Goal: Information Seeking & Learning: Check status

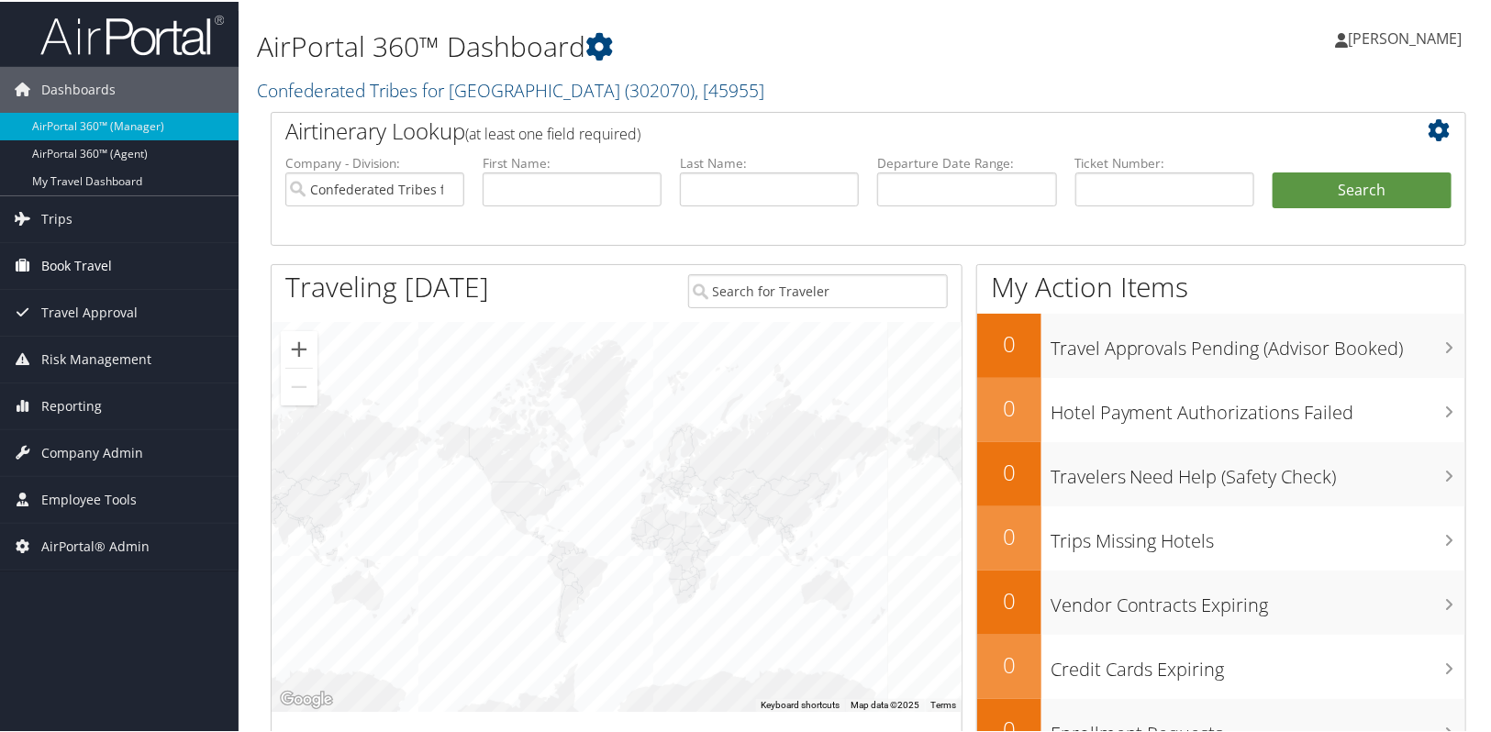
click at [81, 271] on span "Book Travel" at bounding box center [76, 264] width 71 height 46
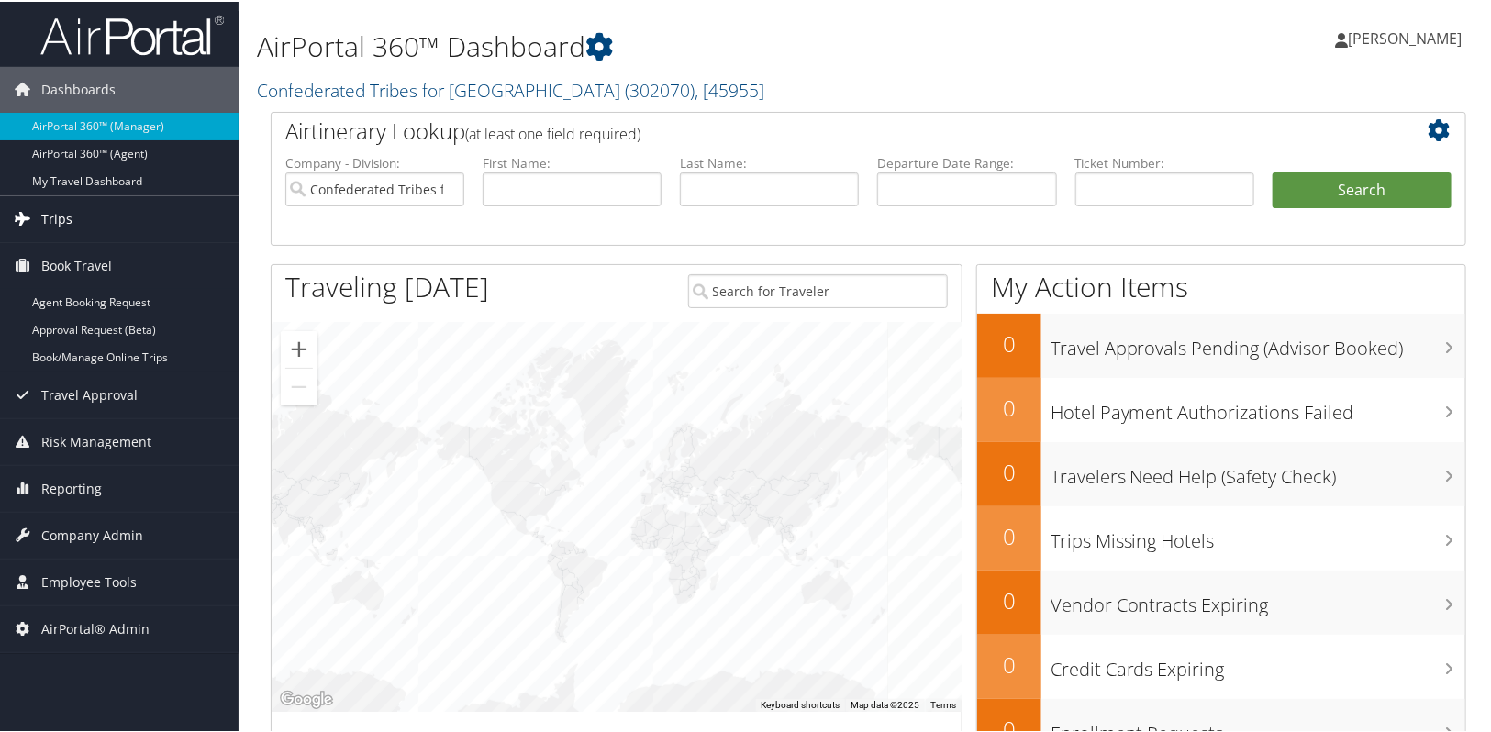
click at [79, 235] on link "Trips" at bounding box center [119, 218] width 239 height 46
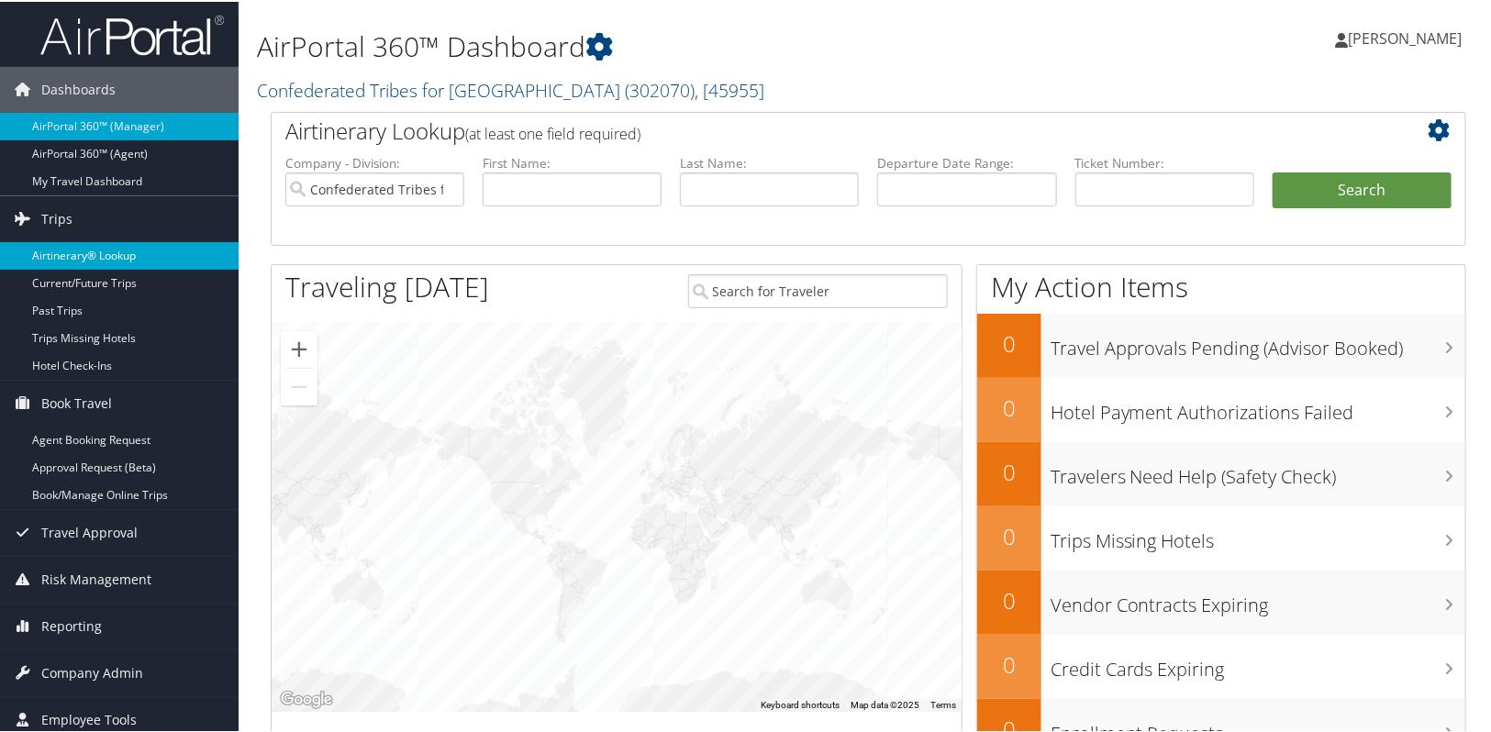
click at [66, 258] on link "Airtinerary® Lookup" at bounding box center [119, 254] width 239 height 28
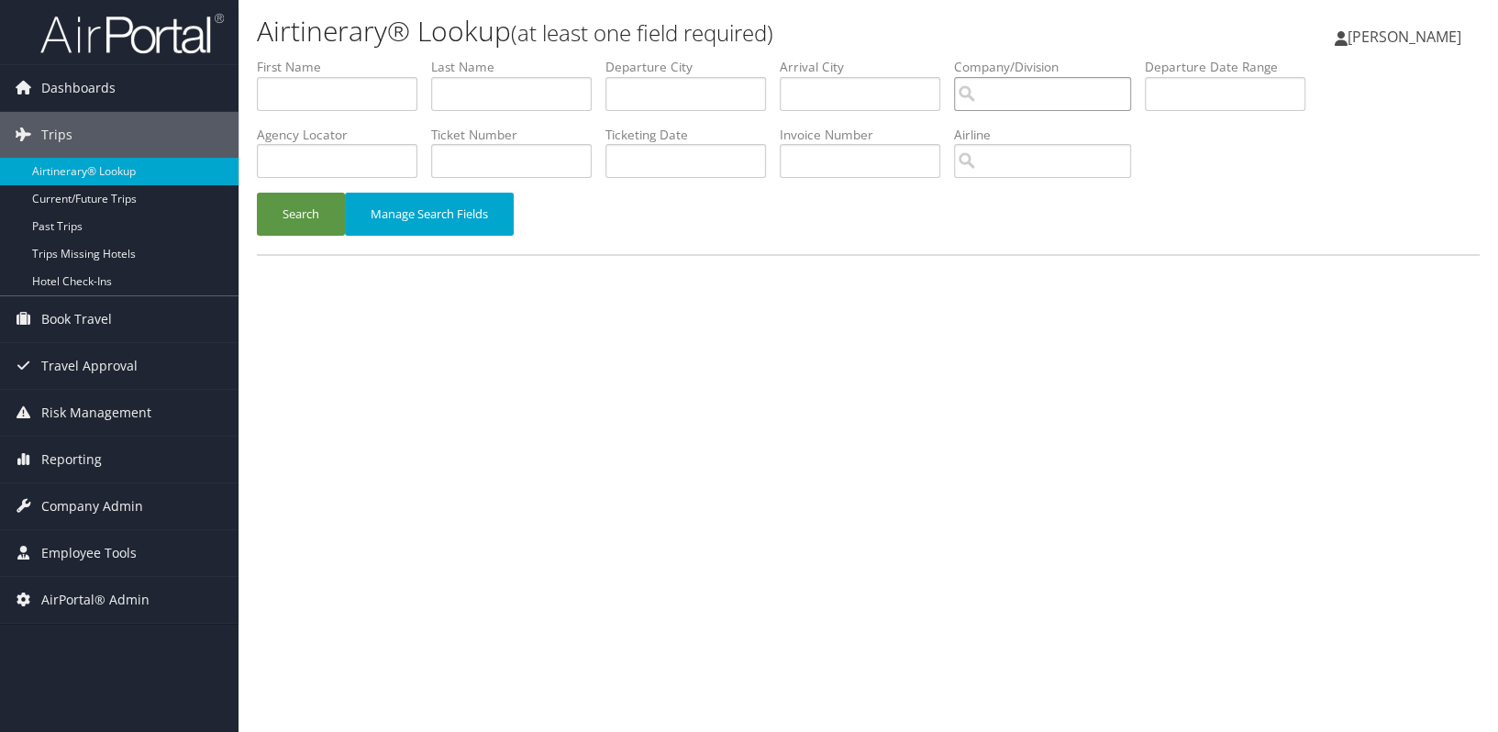
click at [1032, 94] on input "search" at bounding box center [1042, 94] width 177 height 34
click at [1036, 131] on div "AgReserves Inc (301103)" at bounding box center [1070, 128] width 204 height 18
type input "AgReserves Inc"
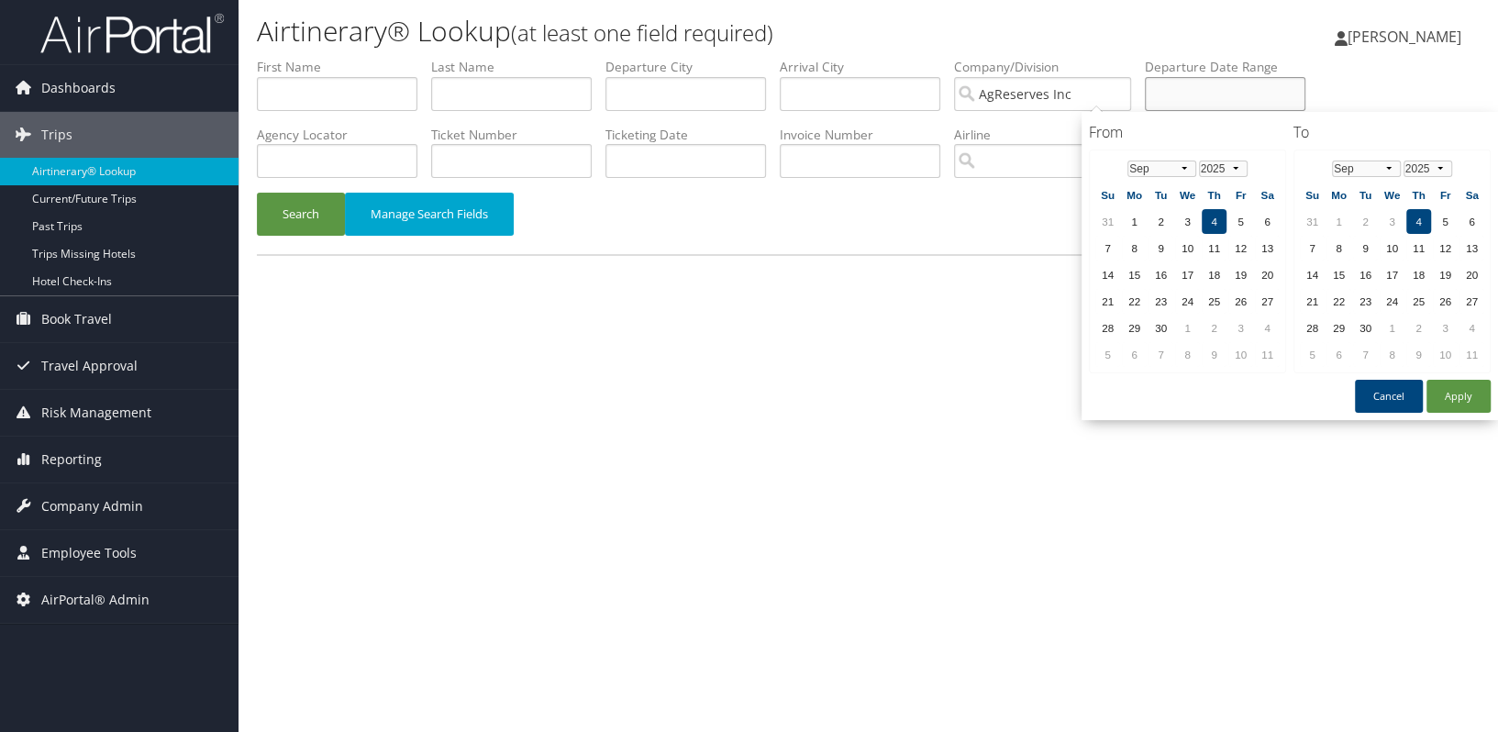
click at [1240, 93] on input "text" at bounding box center [1225, 94] width 161 height 34
click at [1182, 168] on select "Jan Feb Mar Apr May Jun Jul Aug Sep Oct Nov Dec" at bounding box center [1162, 169] width 69 height 17
click at [1450, 395] on button "Apply" at bounding box center [1459, 396] width 64 height 33
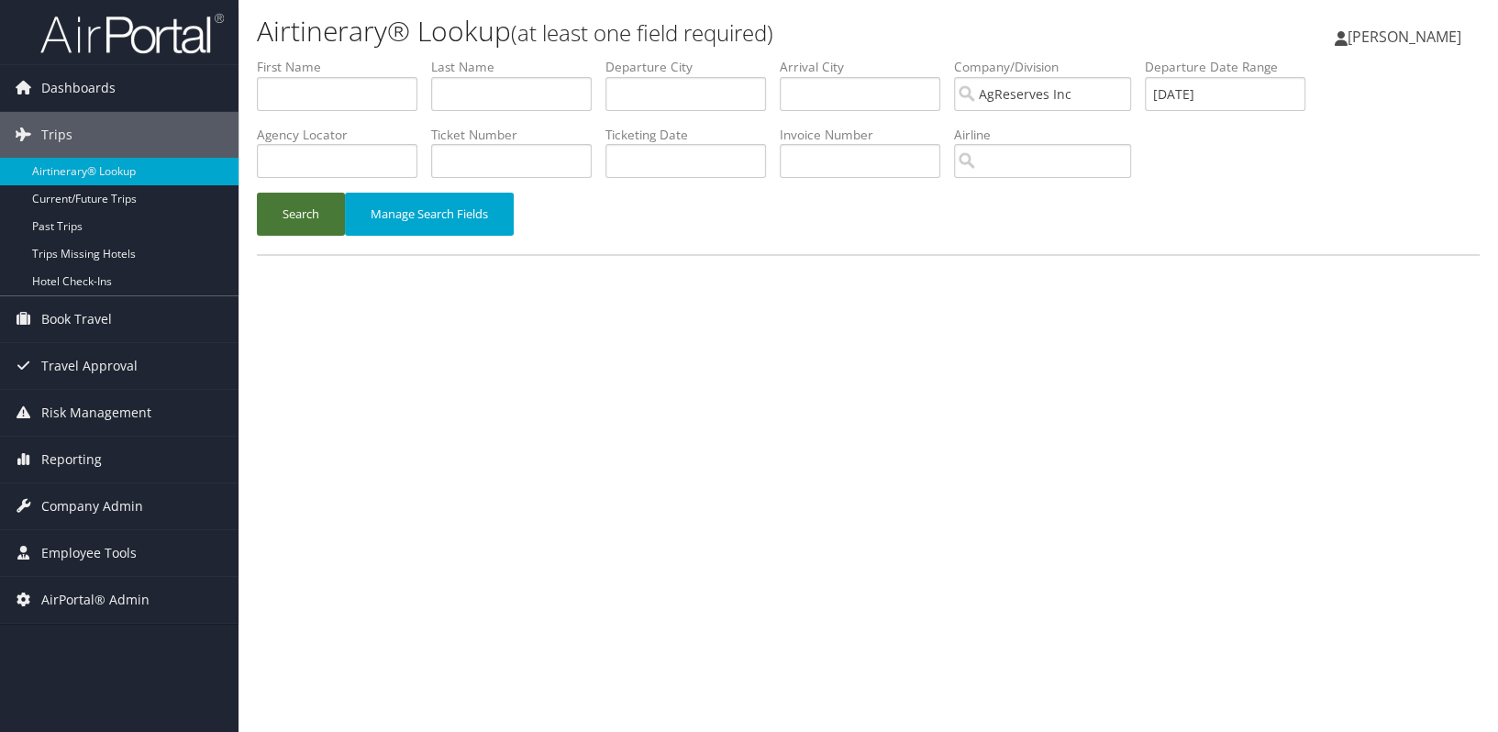
click at [295, 217] on button "Search" at bounding box center [301, 214] width 88 height 43
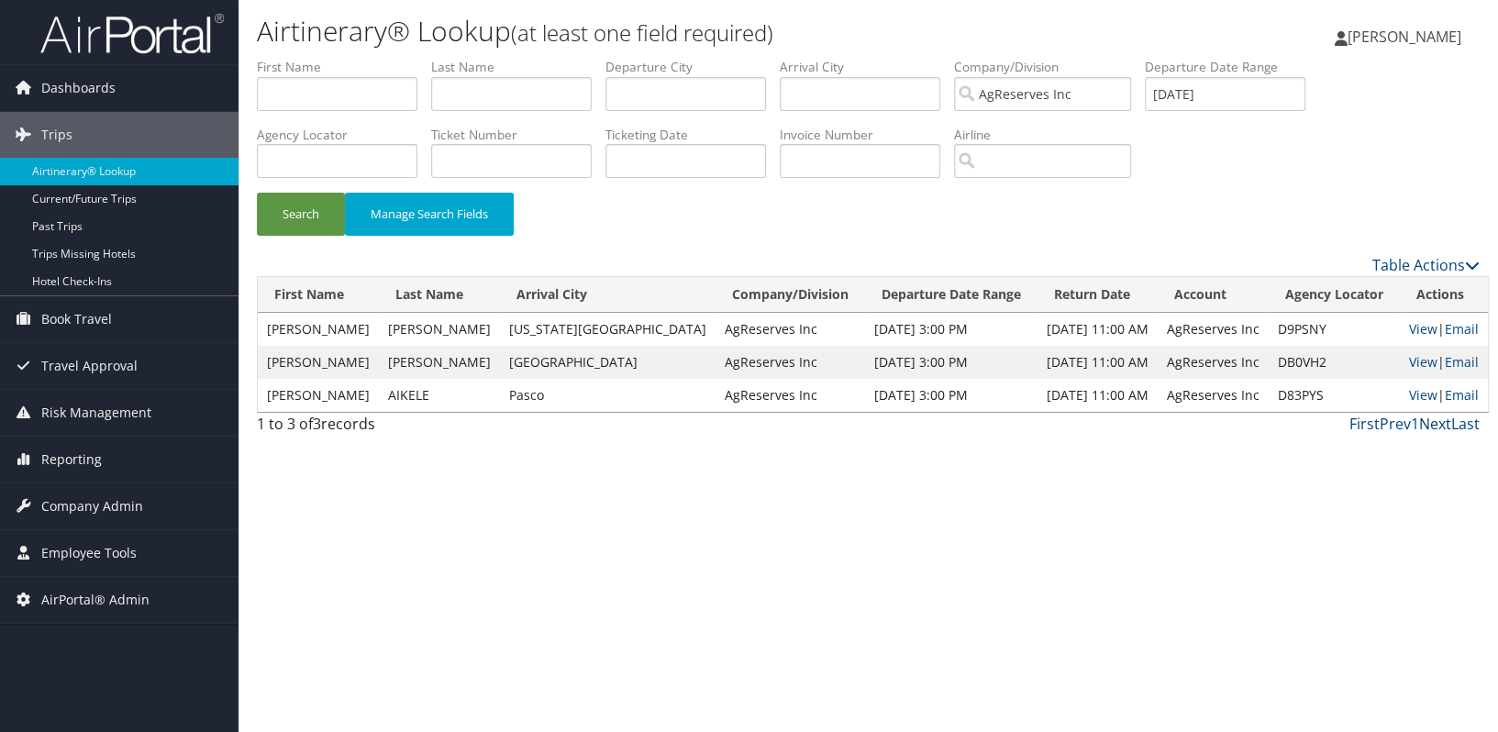
click at [1437, 423] on link "Next" at bounding box center [1435, 424] width 32 height 20
click at [1409, 361] on link "View" at bounding box center [1423, 361] width 28 height 17
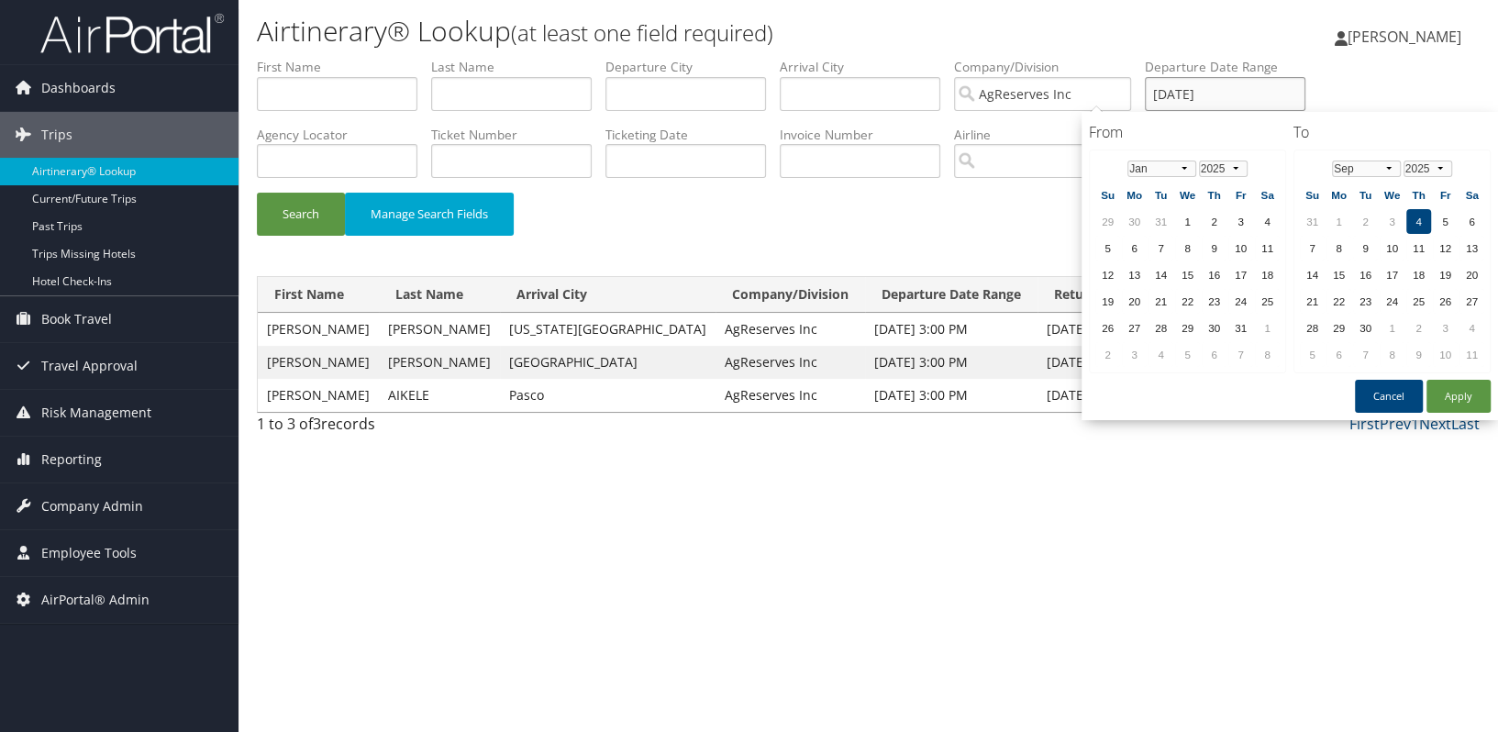
click at [1230, 106] on input "09/04/2025" at bounding box center [1225, 94] width 161 height 34
click at [1453, 399] on button "Apply" at bounding box center [1459, 396] width 64 height 33
click at [1192, 94] on input "09/04/2025" at bounding box center [1225, 94] width 161 height 34
click at [1195, 221] on td "1" at bounding box center [1187, 221] width 25 height 25
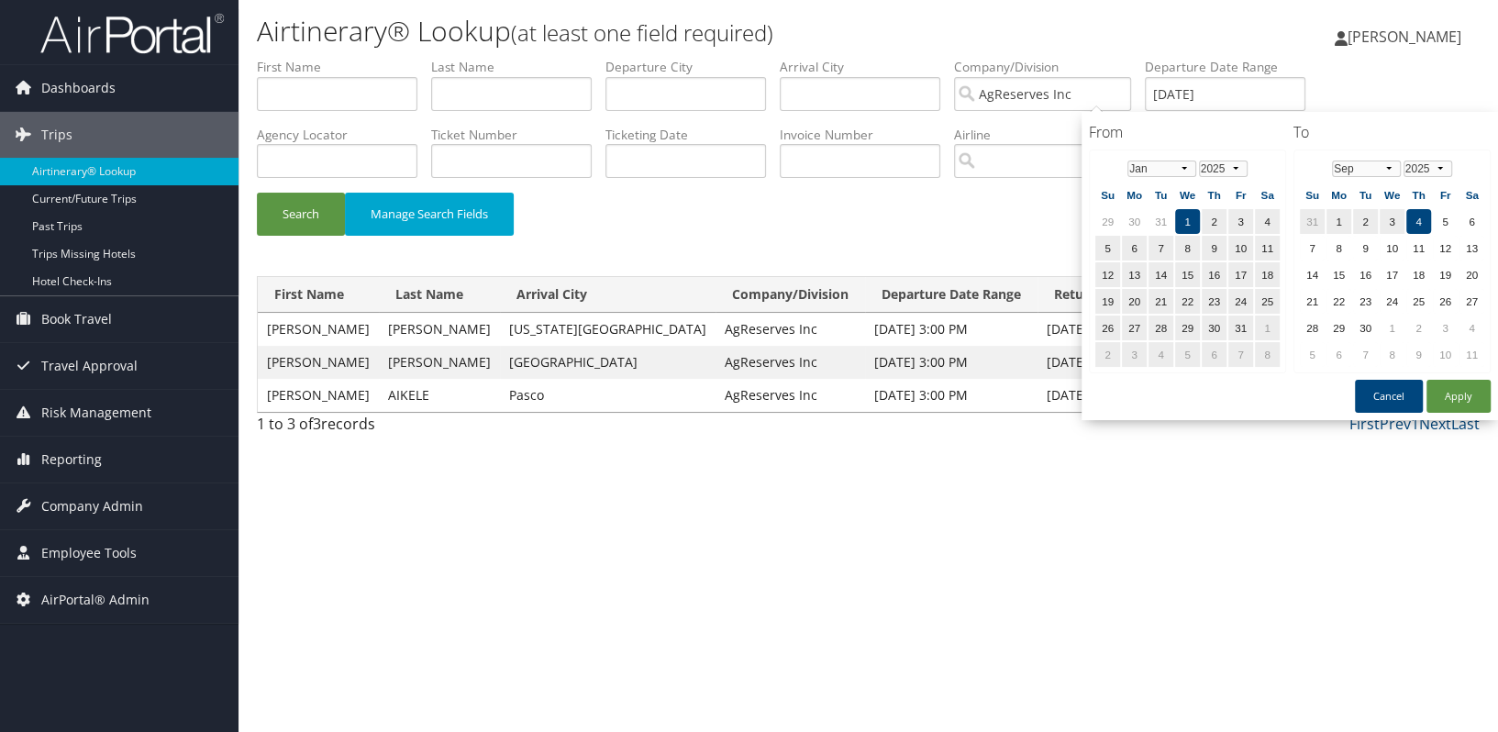
click at [1424, 212] on td "4" at bounding box center [1419, 221] width 25 height 25
click at [1470, 394] on button "Apply" at bounding box center [1459, 396] width 64 height 33
type input "01/01/2025 - 09/04/2025"
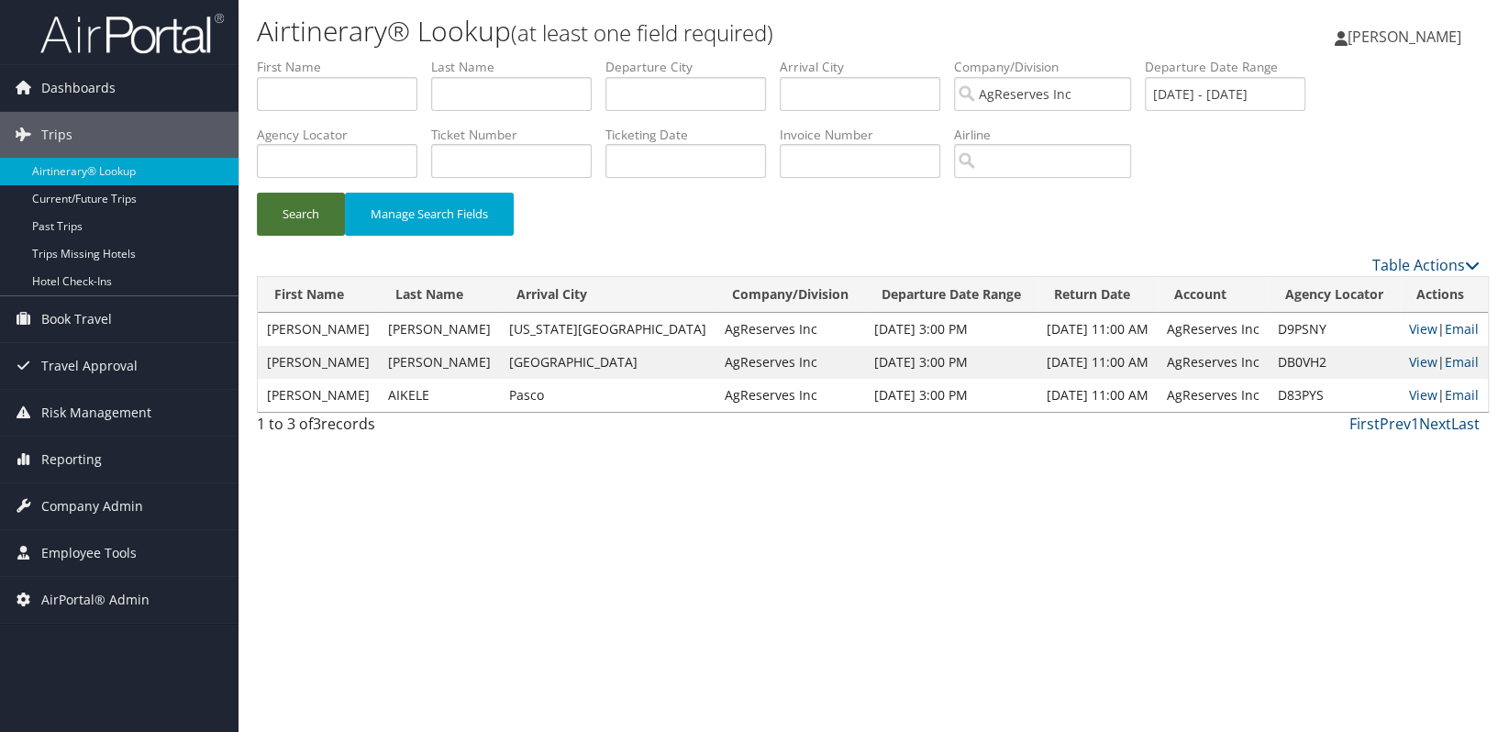
click at [294, 218] on button "Search" at bounding box center [301, 214] width 88 height 43
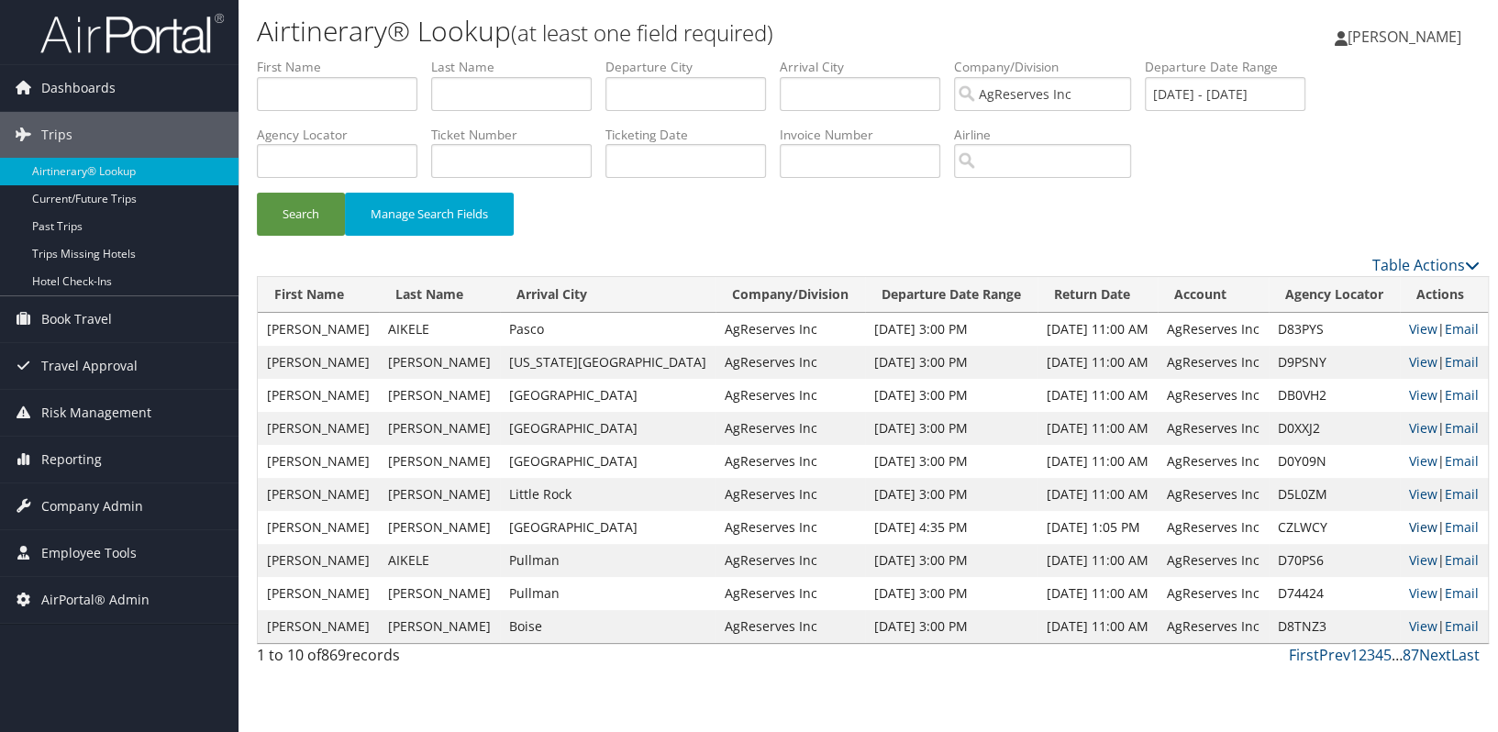
click at [1412, 519] on link "View" at bounding box center [1423, 526] width 28 height 17
click at [90, 495] on span "Company Admin" at bounding box center [92, 507] width 102 height 46
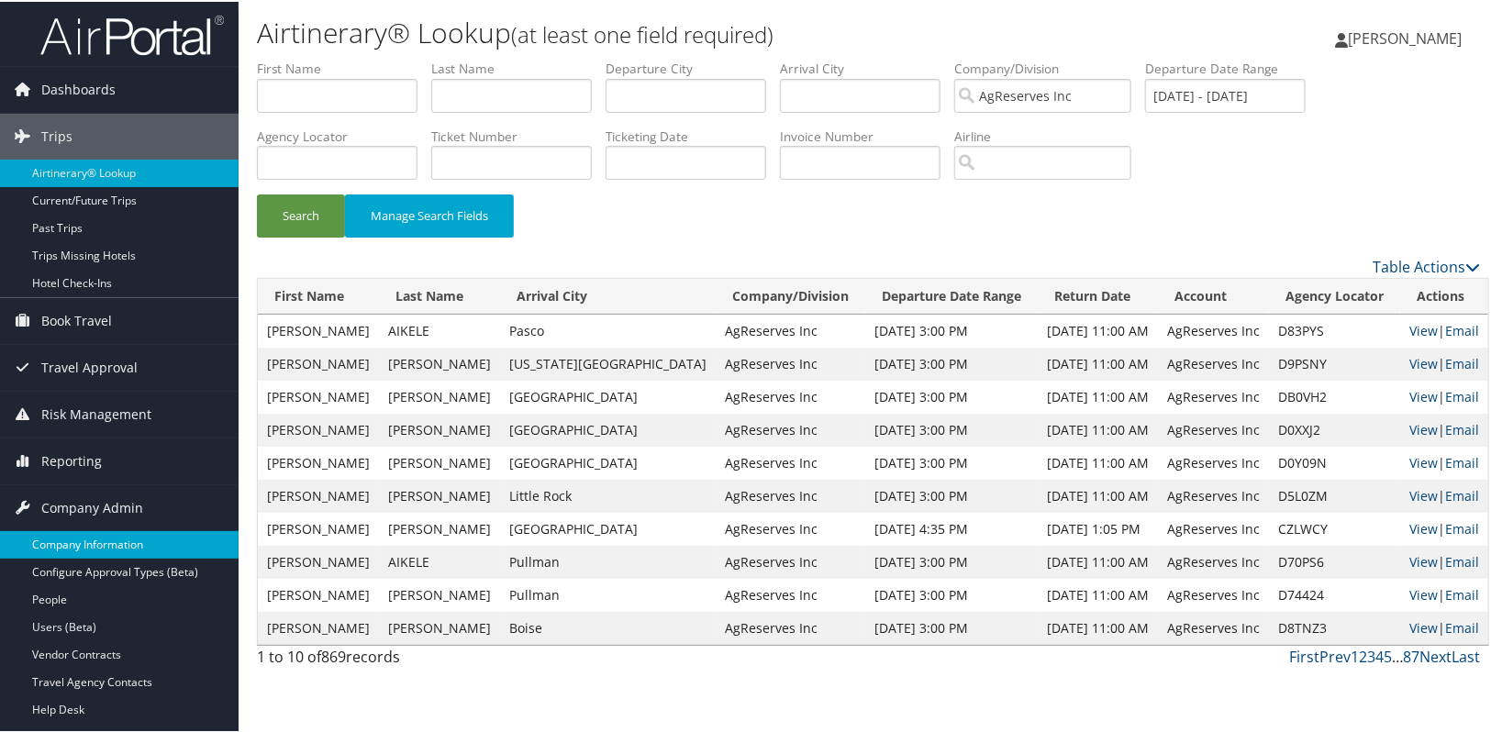
click at [86, 538] on link "Company Information" at bounding box center [119, 543] width 239 height 28
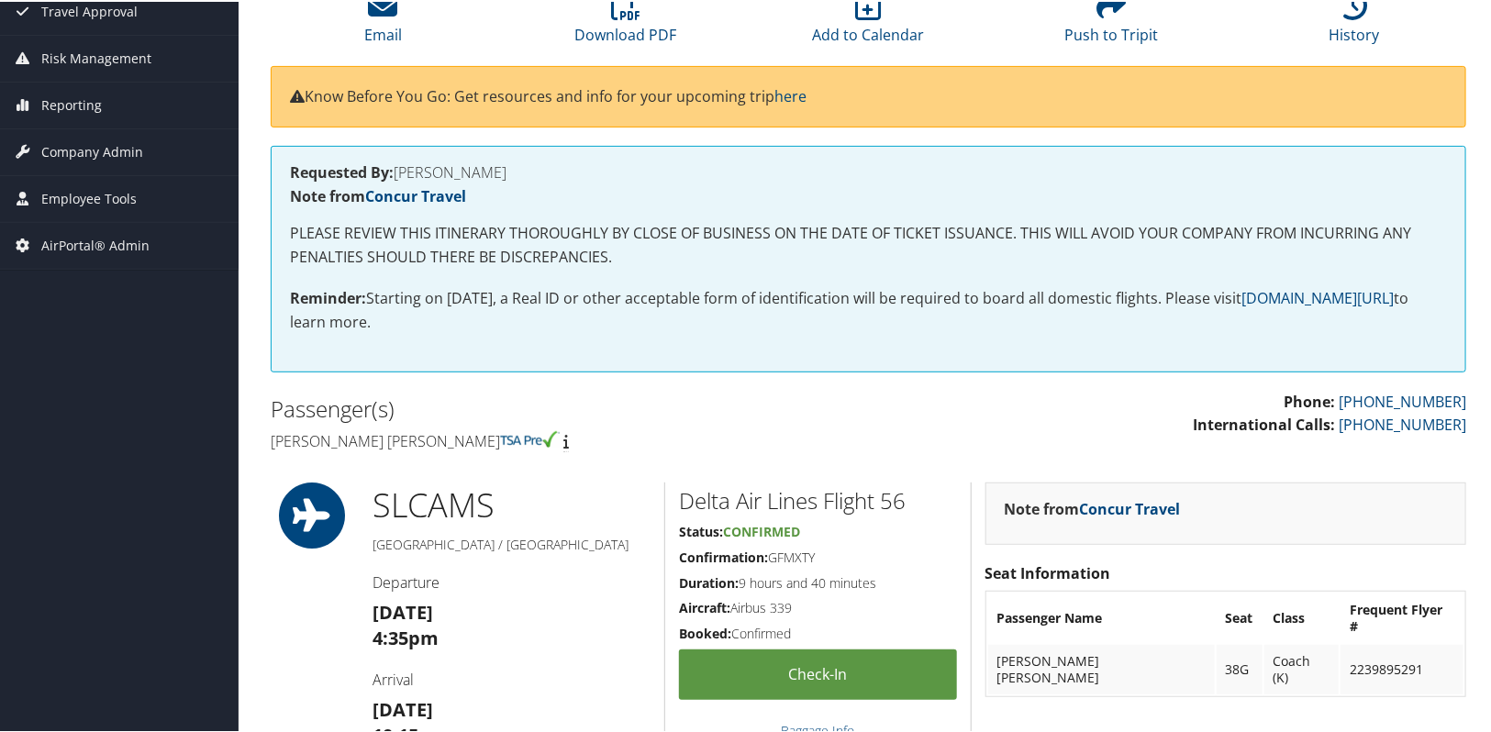
scroll to position [333, 0]
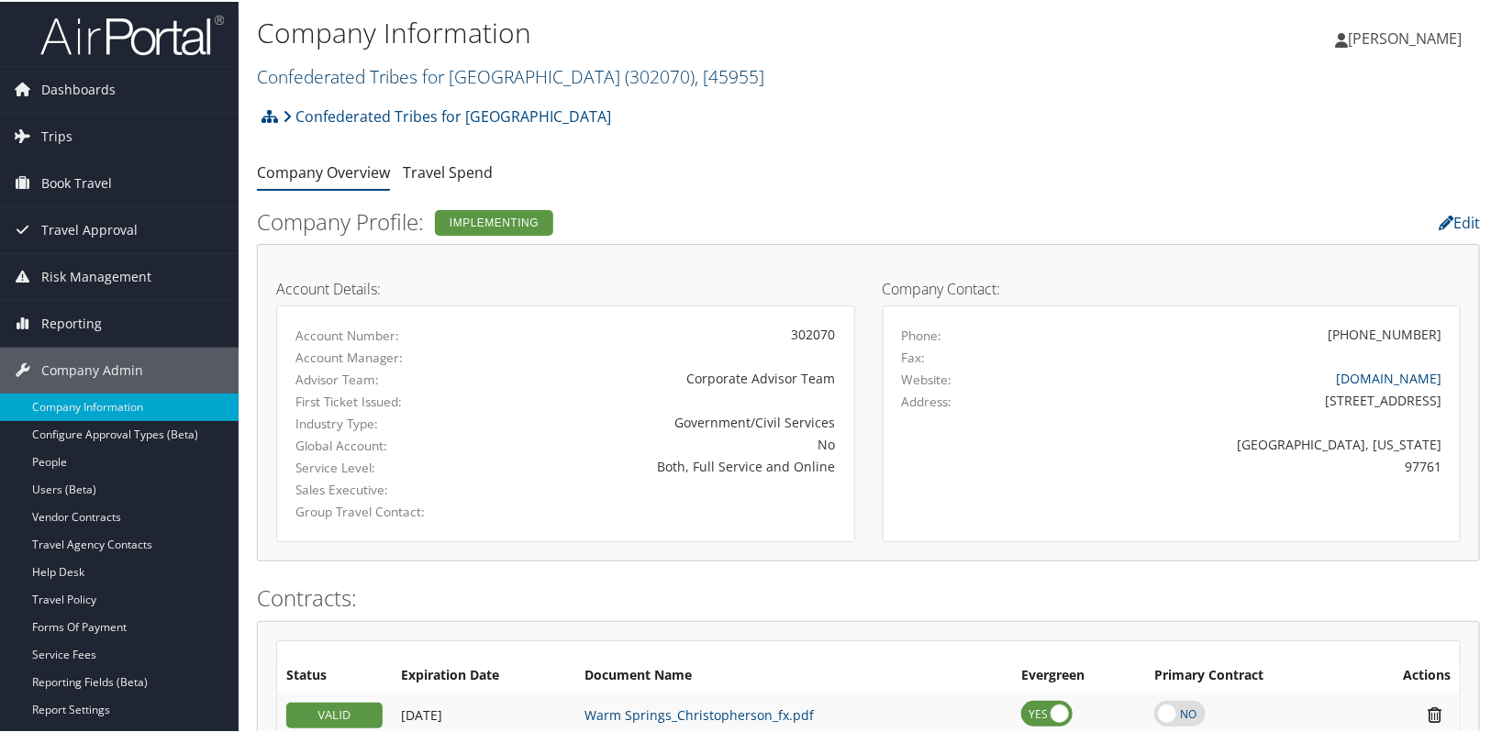
click at [365, 83] on link "Confederated Tribes for [GEOGRAPHIC_DATA] ( 302070 ) , [ 45955 ]" at bounding box center [510, 74] width 507 height 25
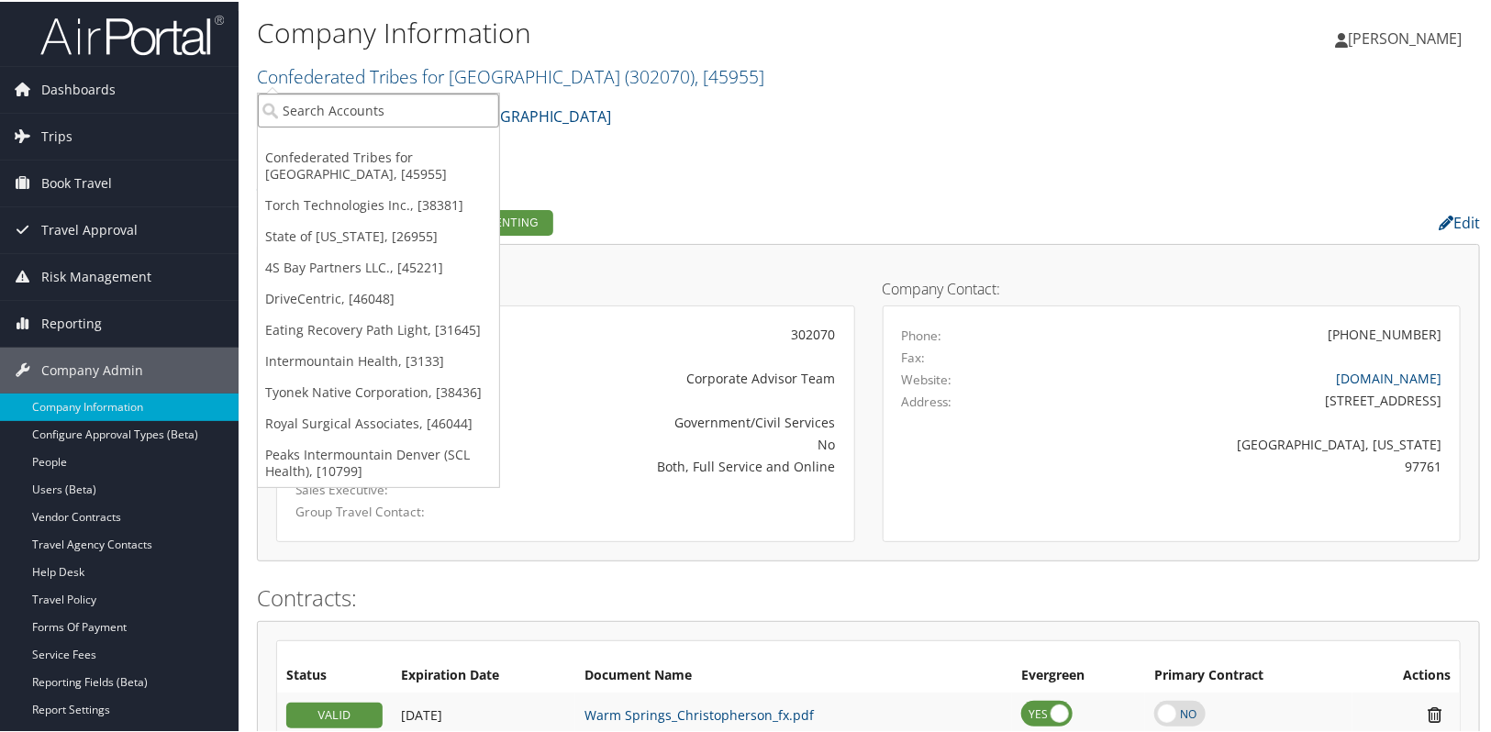
click at [344, 112] on input "search" at bounding box center [378, 109] width 241 height 34
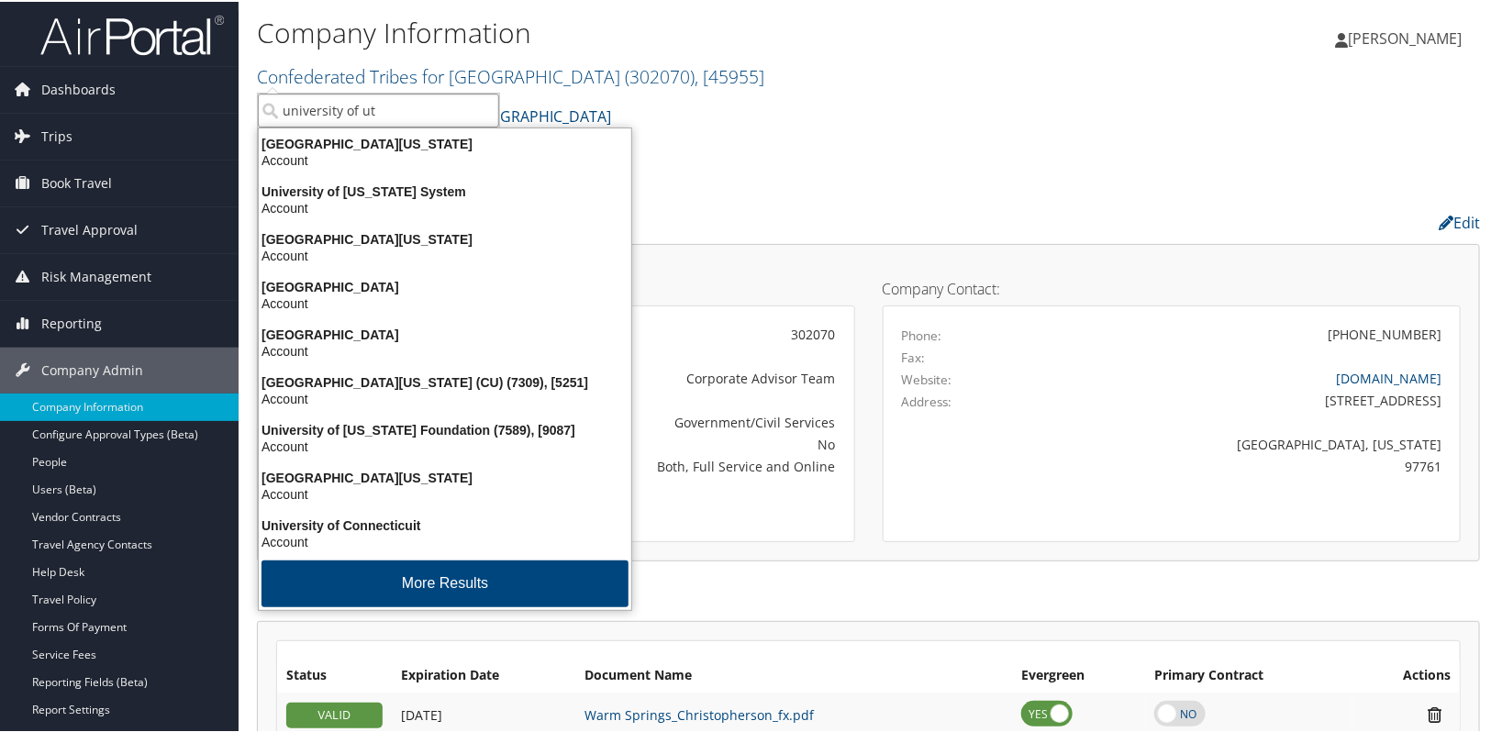
type input "university of uta"
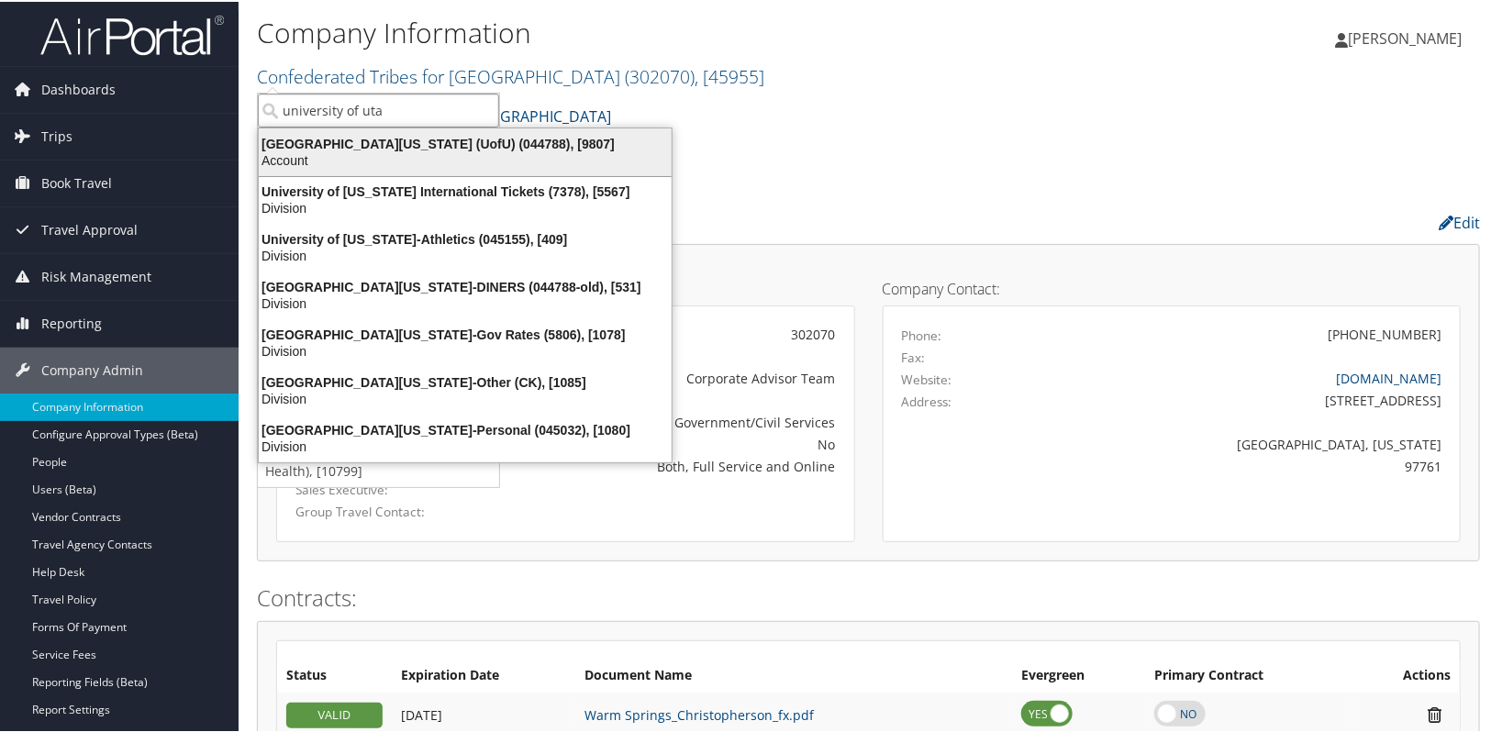
click at [367, 151] on div "Account" at bounding box center [465, 158] width 435 height 17
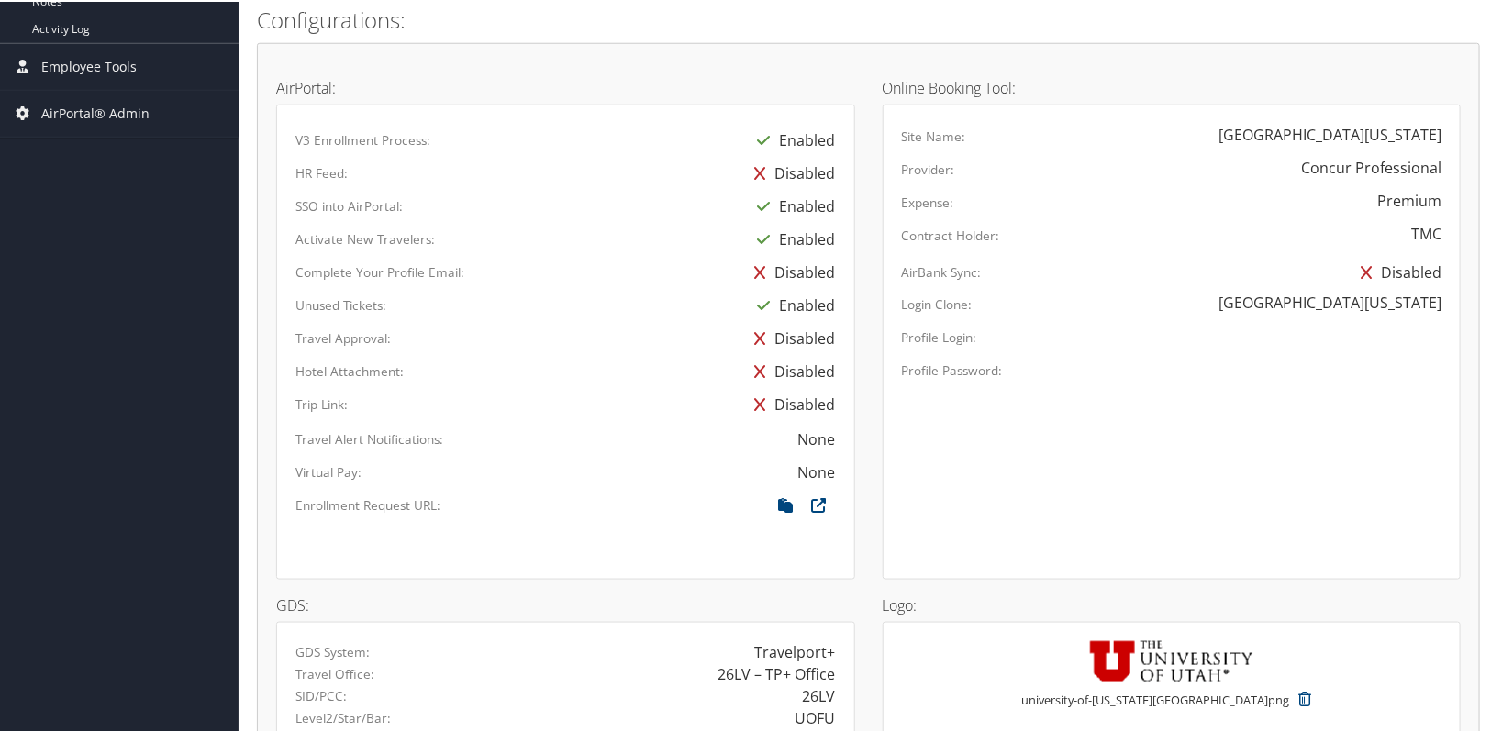
scroll to position [1000, 0]
